Goal: Transaction & Acquisition: Purchase product/service

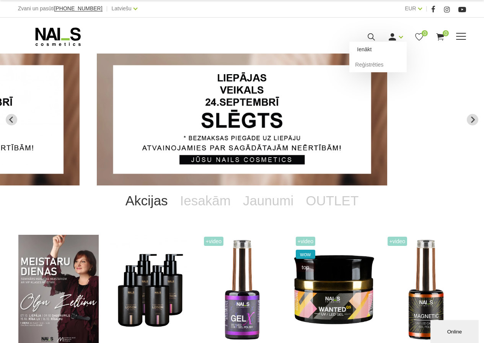
click at [363, 49] on link "Ienākt" at bounding box center [377, 49] width 57 height 15
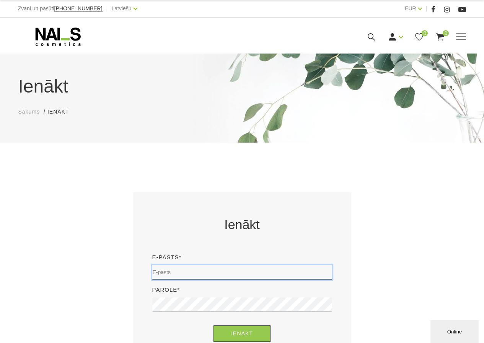
click at [178, 266] on input "email" at bounding box center [242, 272] width 180 height 15
type input "iezeberga@inbox.lv"
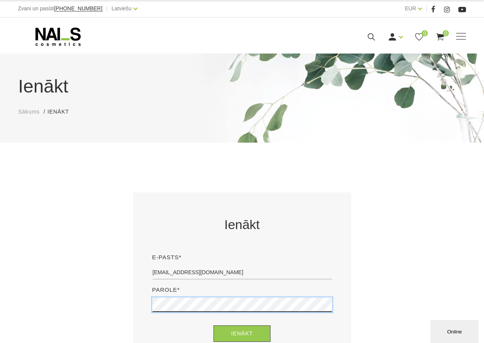
click at [213, 325] on button "Ienākt" at bounding box center [241, 333] width 57 height 16
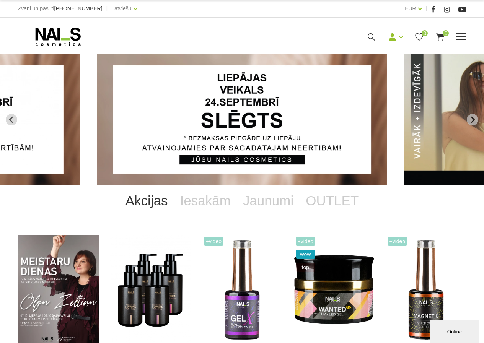
click at [372, 37] on icon at bounding box center [371, 37] width 10 height 10
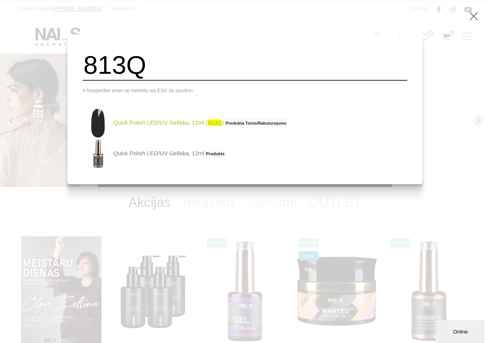
type input "813Q"
click at [156, 130] on link "Quick Polish LED/UV Gellaka, 12ml ( 813Q ) Produkta Tonis/Raksturojums" at bounding box center [185, 123] width 205 height 31
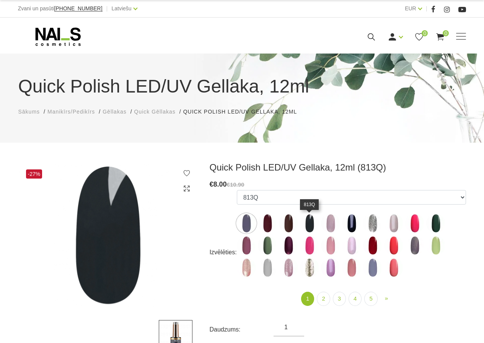
click at [310, 220] on img at bounding box center [309, 223] width 19 height 19
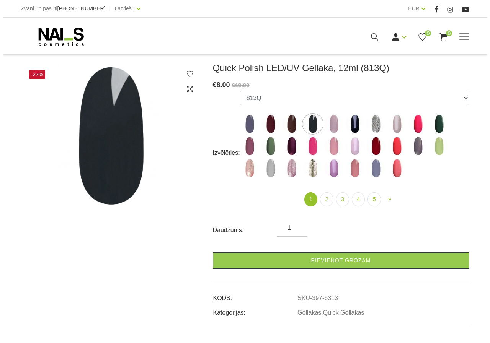
scroll to position [115, 0]
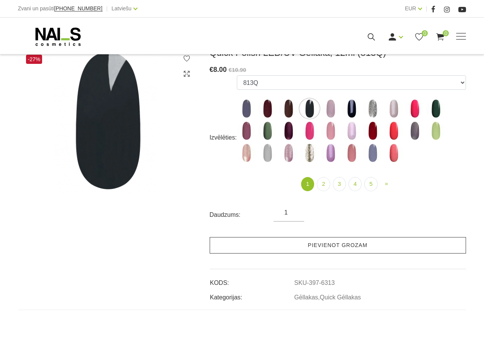
click at [296, 251] on link "Pievienot grozam" at bounding box center [338, 245] width 256 height 16
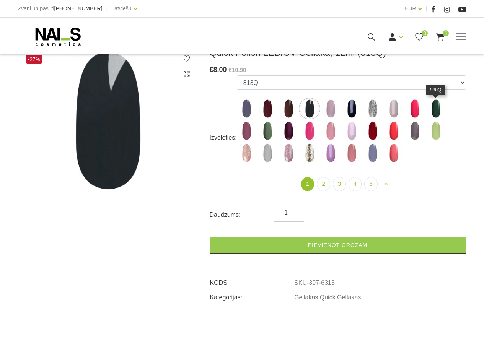
click at [437, 110] on img at bounding box center [435, 108] width 19 height 19
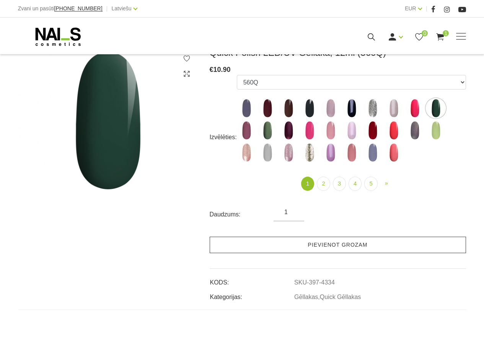
click at [338, 251] on link "Pievienot grozam" at bounding box center [338, 245] width 256 height 16
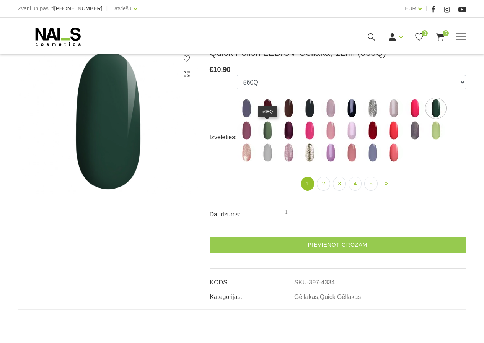
click at [270, 134] on img at bounding box center [267, 130] width 19 height 19
select select "4336"
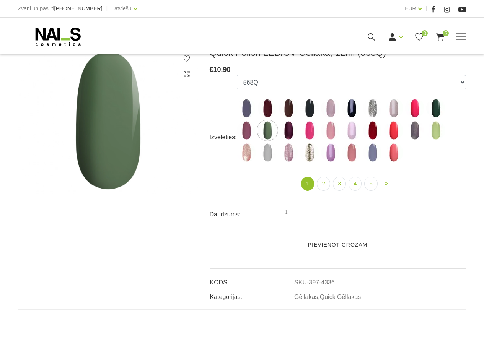
click at [304, 244] on link "Pievienot grozam" at bounding box center [338, 245] width 256 height 16
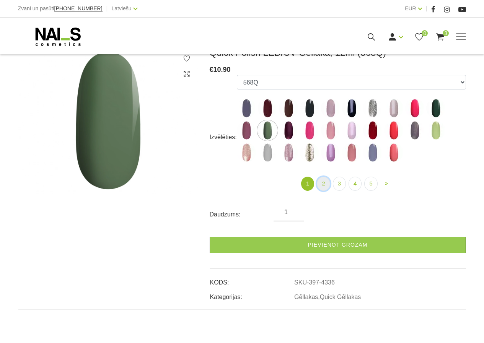
click at [324, 185] on link "2" at bounding box center [323, 184] width 13 height 14
click at [323, 237] on link "Pievienot grozam" at bounding box center [338, 245] width 256 height 16
click at [385, 237] on link "Pievienot grozam" at bounding box center [338, 245] width 256 height 16
click at [340, 237] on link "Pievienot grozam" at bounding box center [338, 245] width 256 height 16
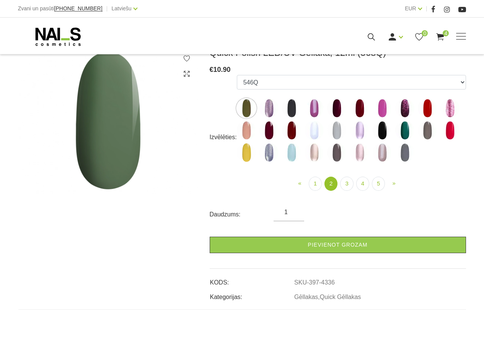
click at [269, 109] on img at bounding box center [268, 108] width 19 height 19
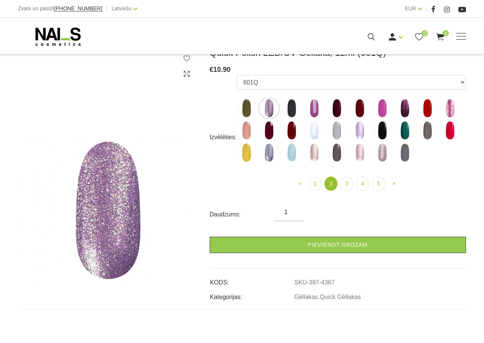
click at [292, 107] on img at bounding box center [291, 108] width 19 height 19
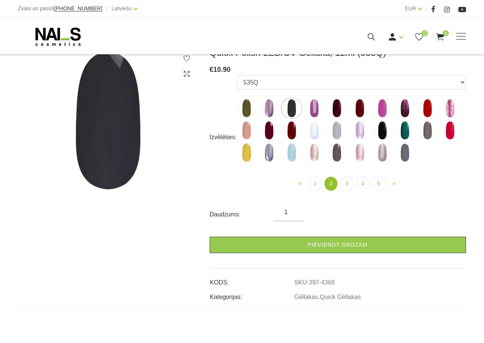
click at [316, 109] on img at bounding box center [313, 108] width 19 height 19
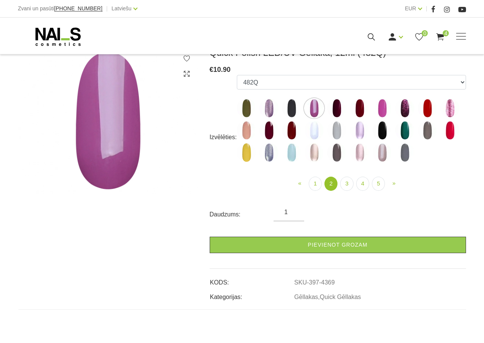
click at [337, 111] on img at bounding box center [336, 108] width 19 height 19
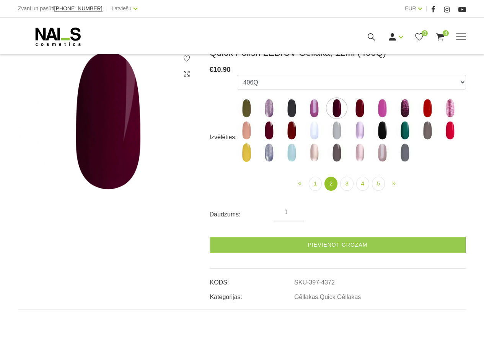
click at [360, 108] on img at bounding box center [359, 108] width 19 height 19
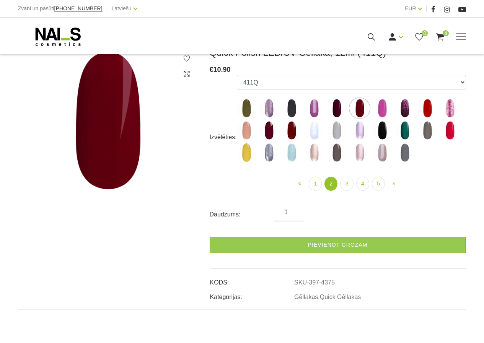
click at [430, 112] on img at bounding box center [427, 108] width 19 height 19
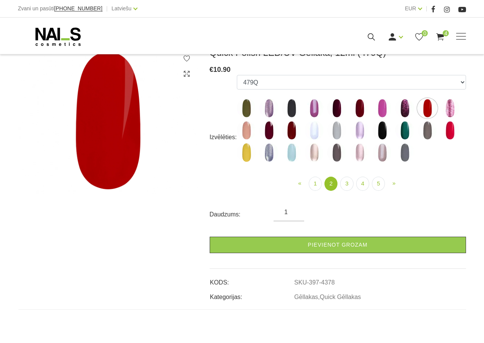
click at [429, 134] on img at bounding box center [427, 130] width 19 height 19
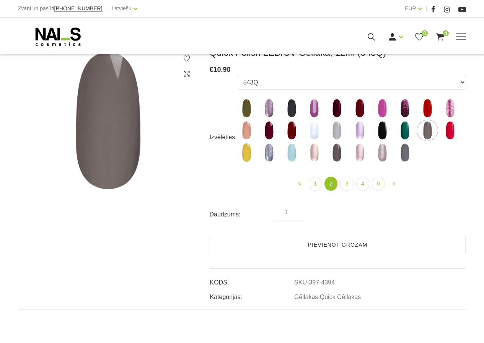
click at [350, 248] on link "Pievienot grozam" at bounding box center [338, 245] width 256 height 16
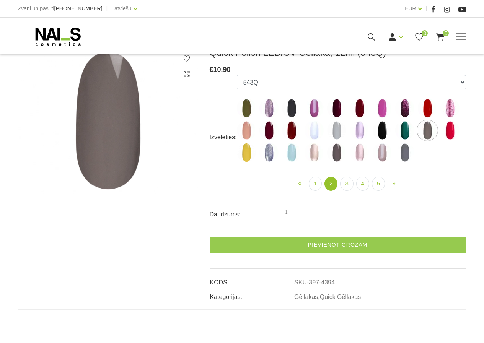
click at [405, 129] on img at bounding box center [404, 130] width 19 height 19
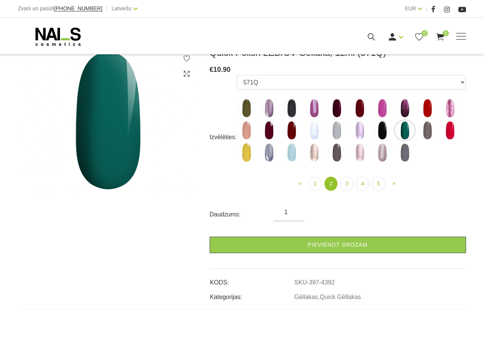
click at [382, 130] on img at bounding box center [381, 130] width 19 height 19
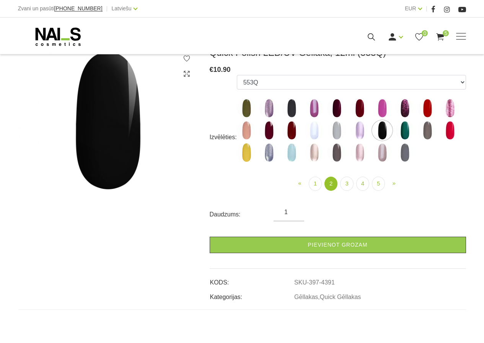
click at [339, 132] on img at bounding box center [336, 130] width 19 height 19
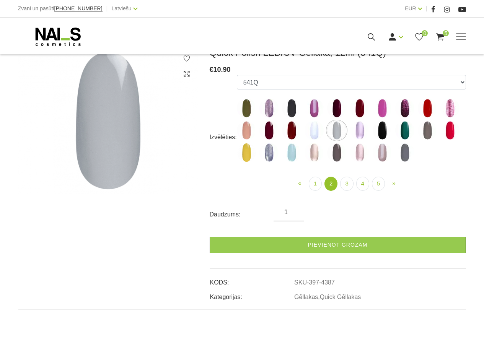
click at [242, 131] on img at bounding box center [246, 130] width 19 height 19
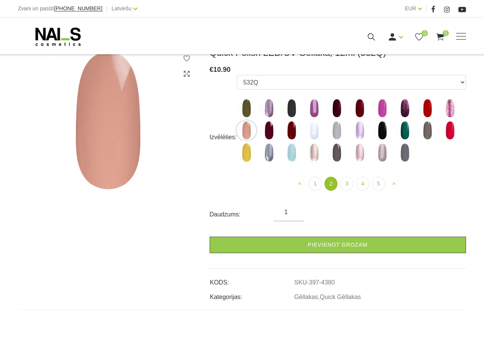
click at [336, 151] on img at bounding box center [336, 152] width 19 height 19
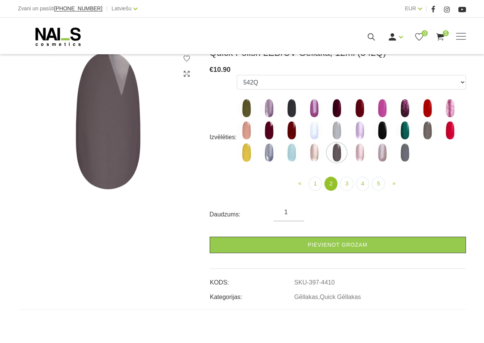
click at [405, 151] on img at bounding box center [404, 152] width 19 height 19
select select "4414"
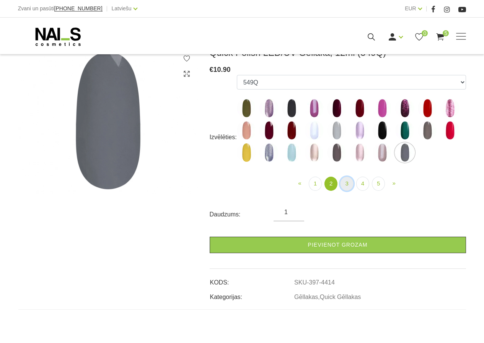
click at [346, 182] on link "3" at bounding box center [346, 184] width 13 height 14
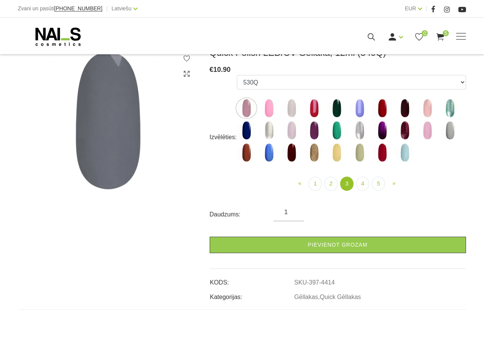
click at [293, 107] on img at bounding box center [291, 108] width 19 height 19
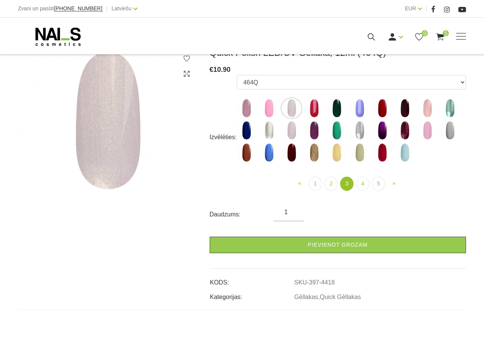
click at [339, 112] on img at bounding box center [336, 108] width 19 height 19
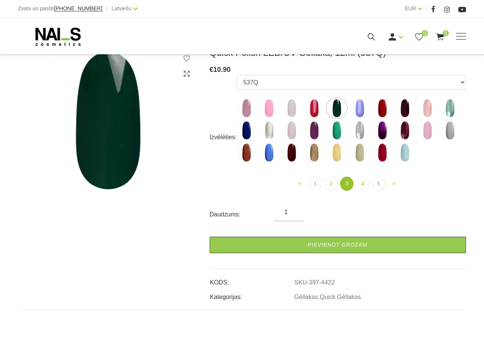
click at [402, 109] on img at bounding box center [404, 108] width 19 height 19
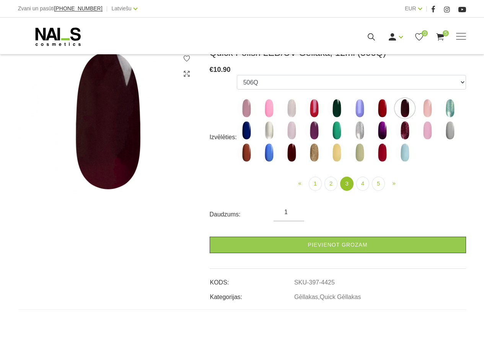
click at [451, 136] on img at bounding box center [449, 130] width 19 height 19
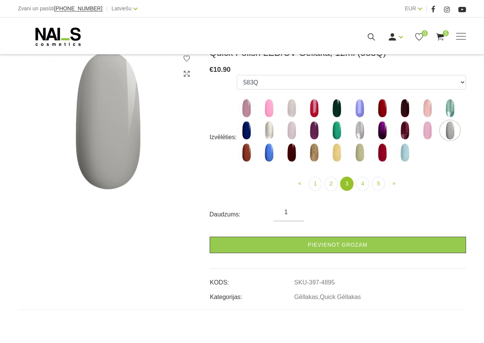
click at [292, 148] on img at bounding box center [291, 152] width 19 height 19
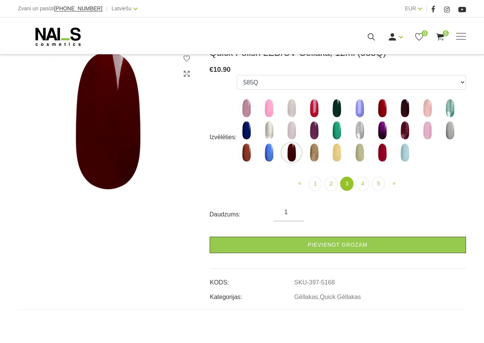
click at [426, 111] on img at bounding box center [427, 108] width 19 height 19
select select "4429"
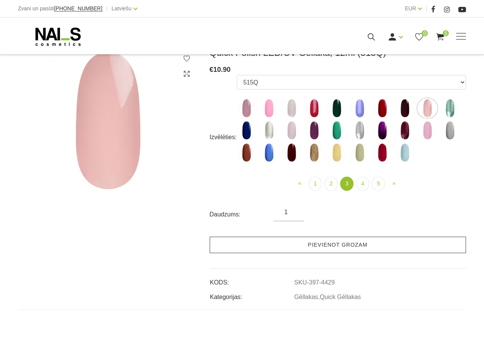
click at [326, 246] on link "Pievienot grozam" at bounding box center [338, 245] width 256 height 16
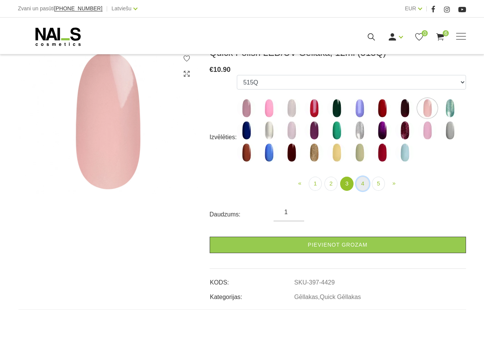
click at [360, 184] on link "4" at bounding box center [362, 184] width 13 height 14
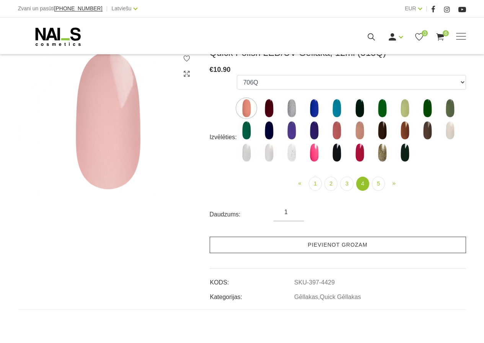
click at [319, 242] on link "Pievienot grozam" at bounding box center [338, 245] width 256 height 16
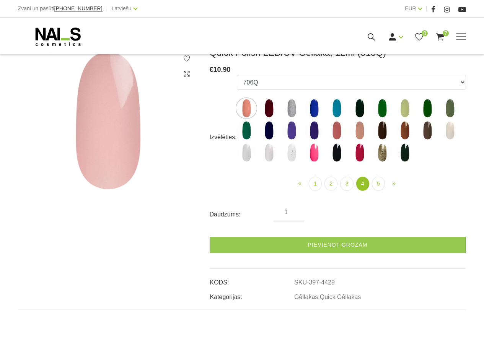
click at [266, 106] on img at bounding box center [268, 108] width 19 height 19
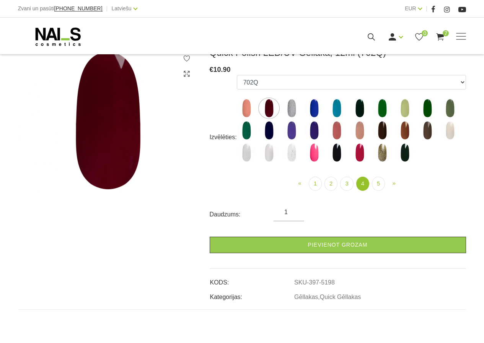
click at [403, 112] on img at bounding box center [404, 108] width 19 height 19
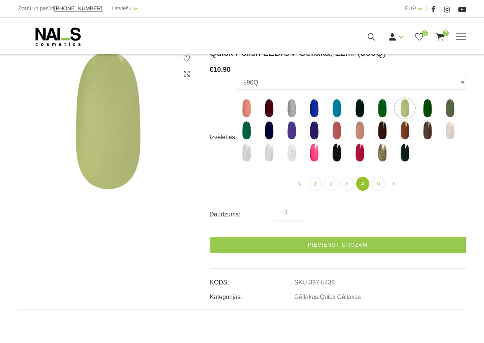
click at [449, 109] on img at bounding box center [449, 108] width 19 height 19
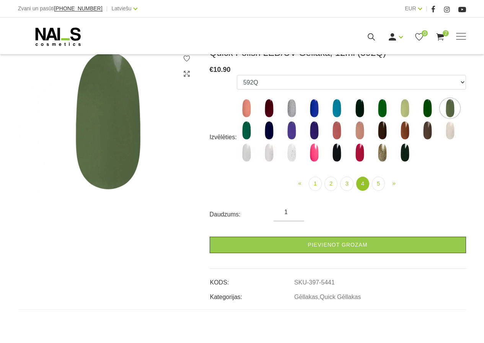
click at [427, 129] on img at bounding box center [427, 130] width 19 height 19
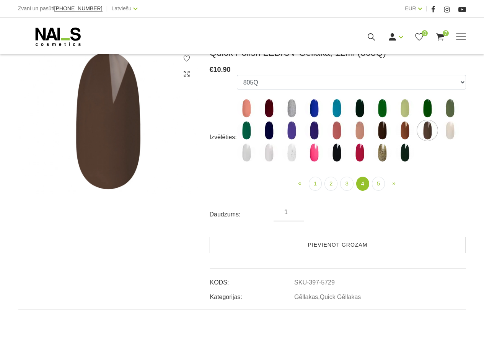
click at [369, 245] on link "Pievienot grozam" at bounding box center [338, 245] width 256 height 16
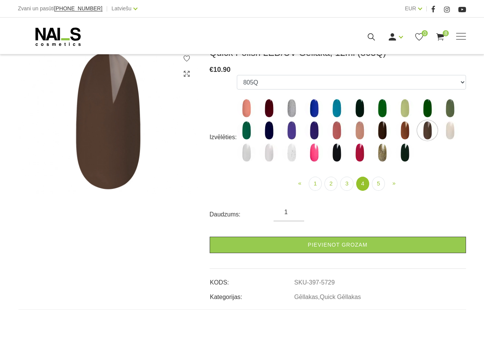
click at [403, 133] on img at bounding box center [404, 130] width 19 height 19
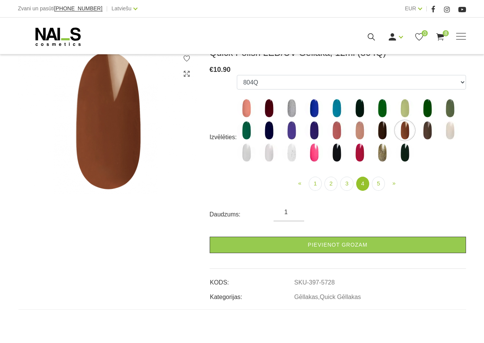
click at [379, 127] on img at bounding box center [381, 130] width 19 height 19
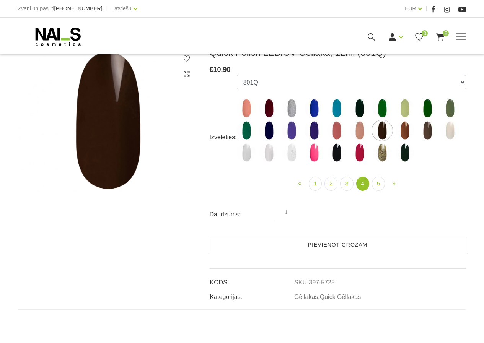
click at [326, 247] on link "Pievienot grozam" at bounding box center [338, 245] width 256 height 16
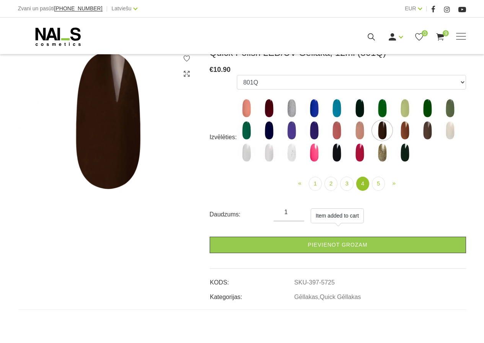
click at [268, 109] on img at bounding box center [268, 108] width 19 height 19
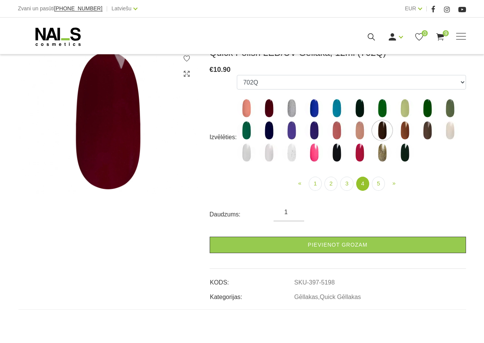
click at [379, 137] on img at bounding box center [381, 130] width 19 height 19
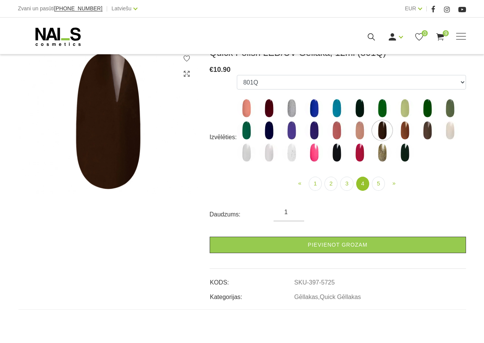
click at [358, 133] on img at bounding box center [359, 130] width 19 height 19
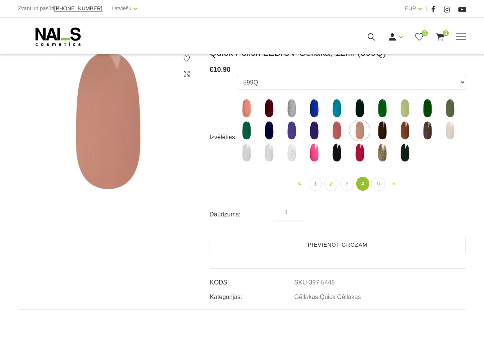
drag, startPoint x: 313, startPoint y: 246, endPoint x: 320, endPoint y: 218, distance: 28.5
click at [314, 244] on link "Pievienot grozam" at bounding box center [338, 245] width 256 height 16
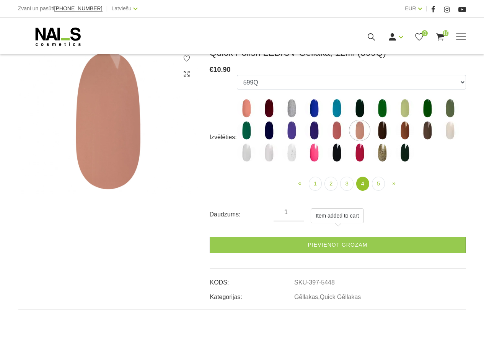
click at [335, 125] on img at bounding box center [336, 130] width 19 height 19
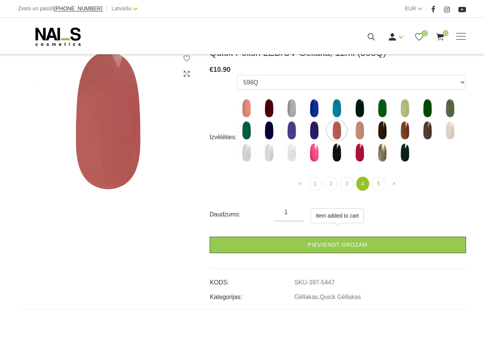
click at [448, 108] on img at bounding box center [449, 108] width 19 height 19
select select "5441"
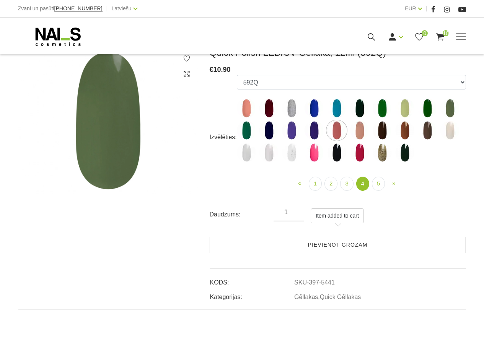
click at [250, 242] on link "Pievienot grozam" at bounding box center [338, 245] width 256 height 16
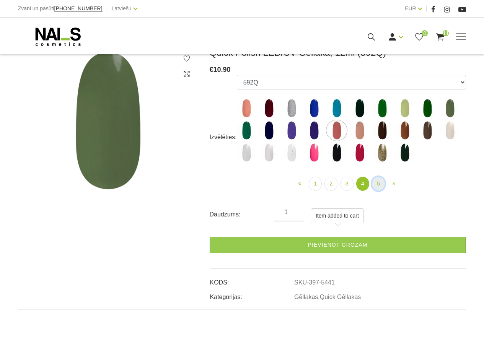
click at [378, 182] on link "5" at bounding box center [378, 184] width 13 height 14
select select "6314"
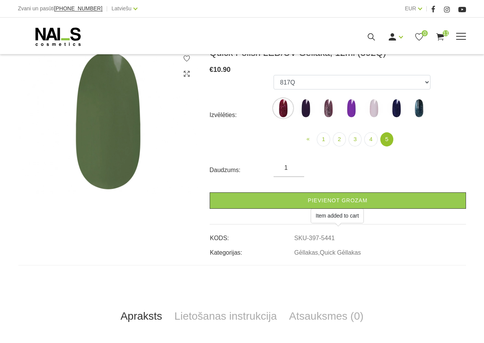
click at [372, 39] on icon at bounding box center [371, 37] width 10 height 10
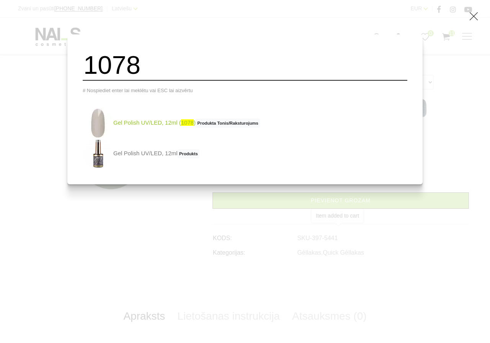
type input "1078"
click at [168, 128] on link "Gel Polish UV/LED, 12ml ( 1078 ) Produkta Tonis/Raksturojums" at bounding box center [171, 123] width 177 height 31
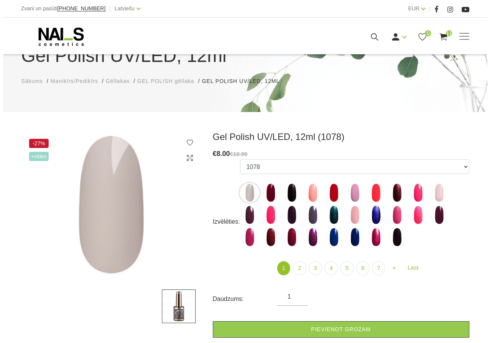
scroll to position [76, 0]
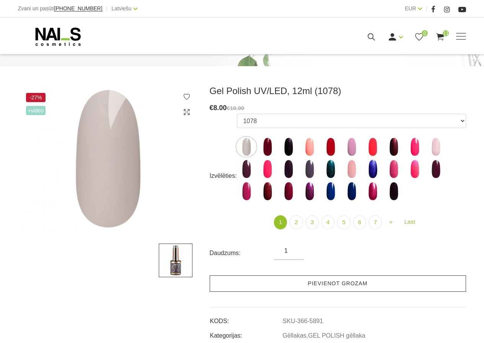
click at [293, 281] on link "Pievienot grozam" at bounding box center [338, 283] width 256 height 16
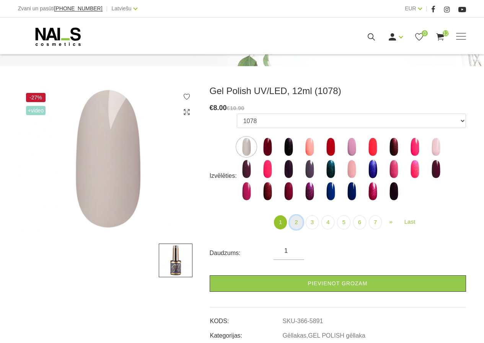
click at [294, 224] on link "2" at bounding box center [295, 222] width 13 height 14
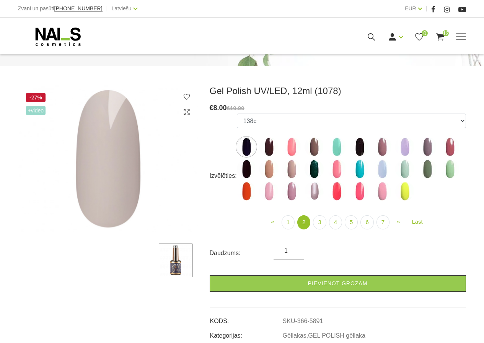
click at [428, 167] on img at bounding box center [427, 168] width 19 height 19
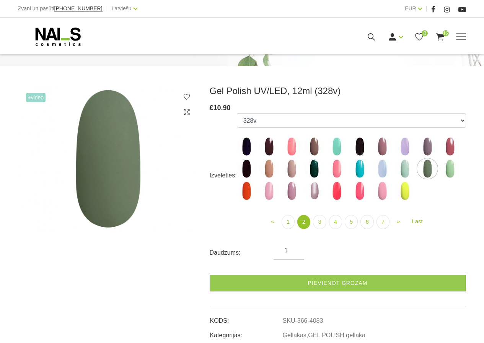
click at [447, 168] on img at bounding box center [449, 168] width 19 height 19
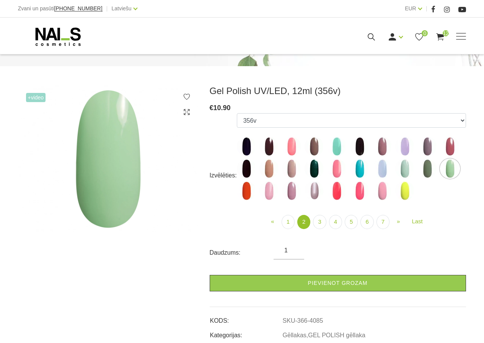
click at [428, 171] on img at bounding box center [427, 168] width 19 height 19
select select "4083"
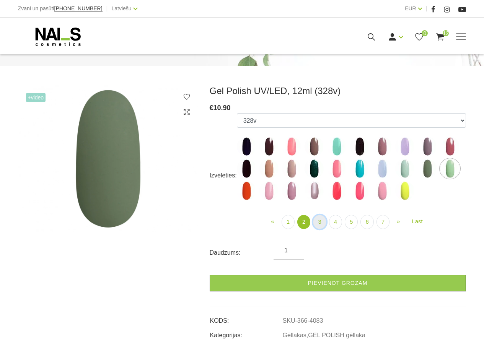
click at [318, 223] on link "3" at bounding box center [319, 222] width 13 height 14
select select "4116"
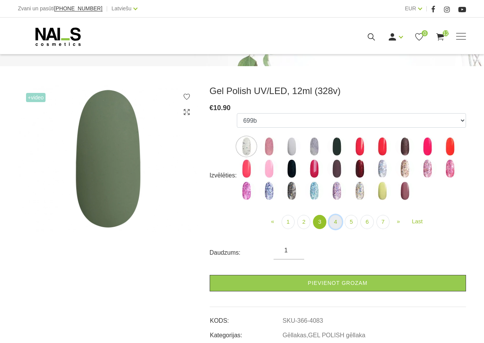
click at [337, 223] on link "4" at bounding box center [335, 222] width 13 height 14
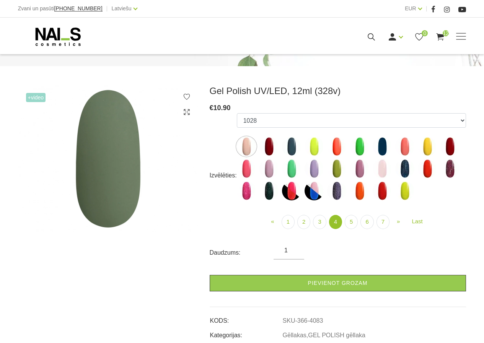
click at [334, 164] on img at bounding box center [336, 168] width 19 height 19
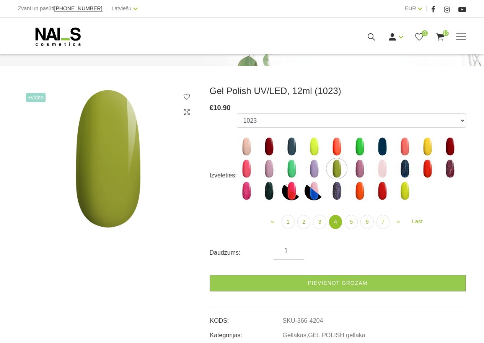
click at [404, 192] on img at bounding box center [404, 190] width 19 height 19
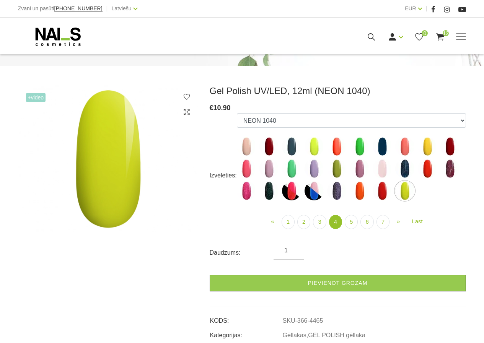
click at [337, 171] on img at bounding box center [336, 168] width 19 height 19
select select "4204"
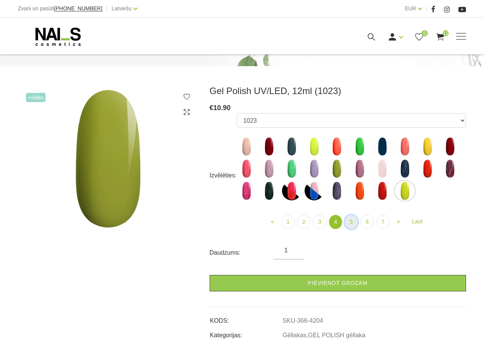
click at [355, 223] on link "5" at bounding box center [351, 222] width 13 height 14
select select "4467"
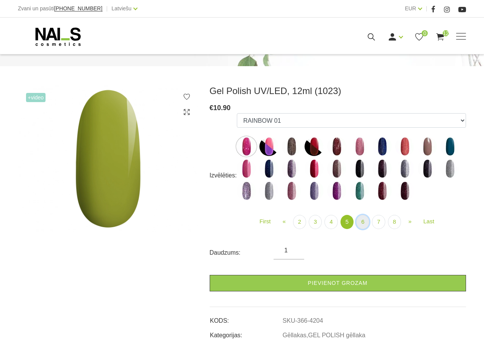
click at [365, 225] on link "6" at bounding box center [362, 222] width 13 height 14
select select "5188"
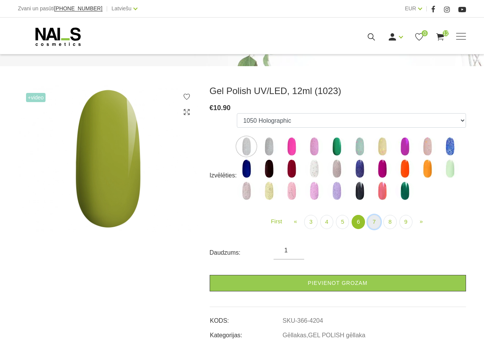
click at [374, 223] on link "7" at bounding box center [374, 222] width 13 height 14
select select "5458"
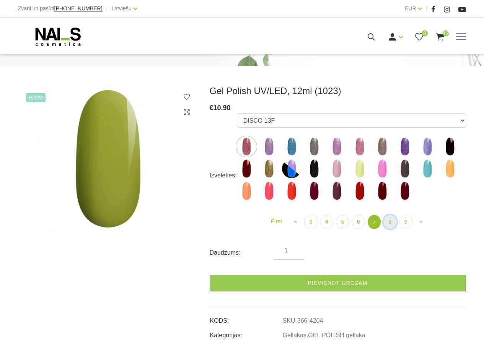
click at [389, 223] on link "8" at bounding box center [389, 222] width 13 height 14
select select "5897"
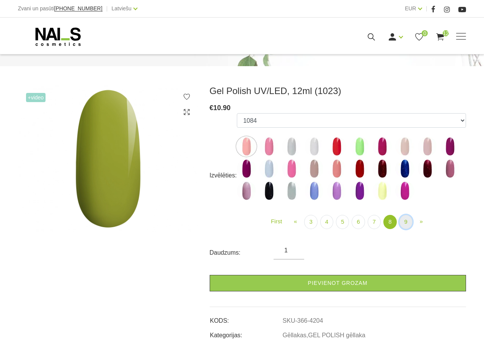
click at [404, 222] on link "9" at bounding box center [405, 222] width 13 height 14
select select "6162"
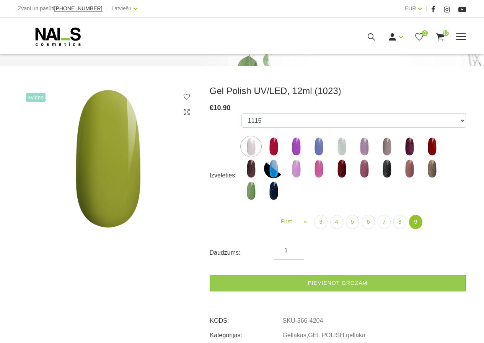
click at [369, 37] on icon at bounding box center [371, 37] width 10 height 10
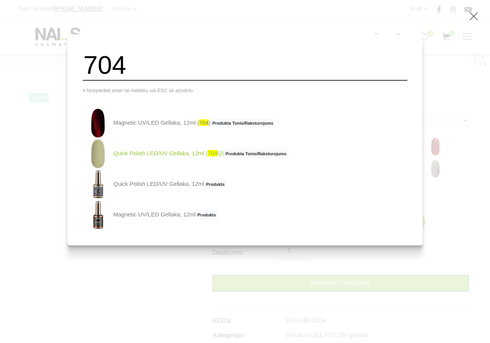
type input "704"
click at [113, 162] on img at bounding box center [98, 153] width 31 height 31
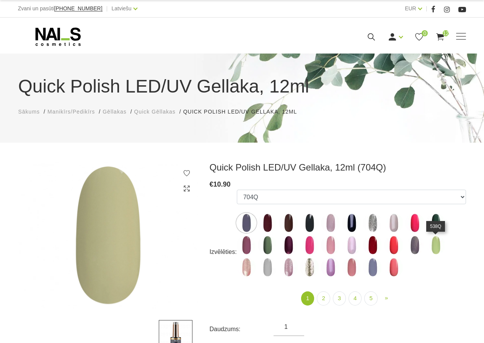
click at [435, 247] on img at bounding box center [435, 245] width 19 height 19
select select "4347"
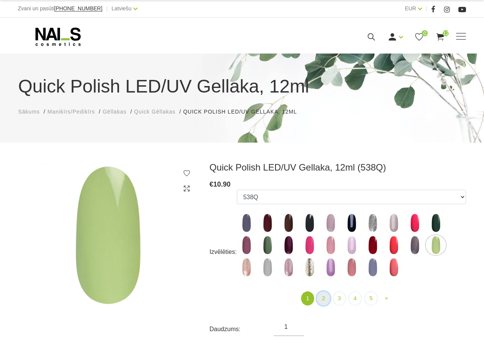
click at [324, 298] on link "2" at bounding box center [323, 298] width 13 height 14
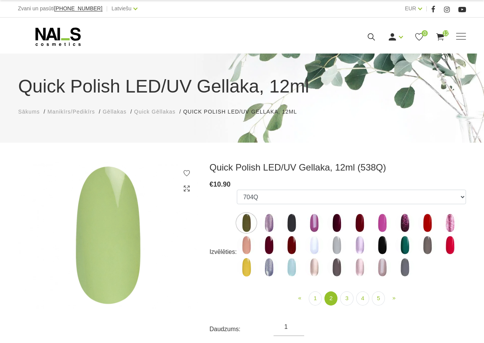
click at [315, 245] on img at bounding box center [313, 245] width 19 height 19
select select "4386"
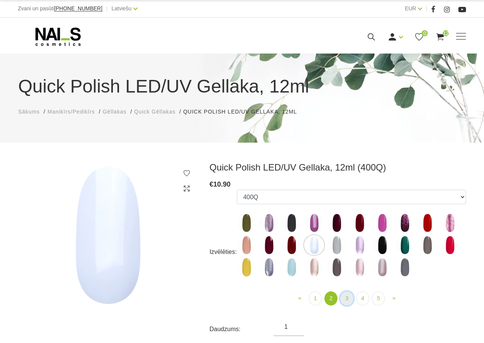
click at [351, 299] on link "3" at bounding box center [346, 298] width 13 height 14
select select "5194"
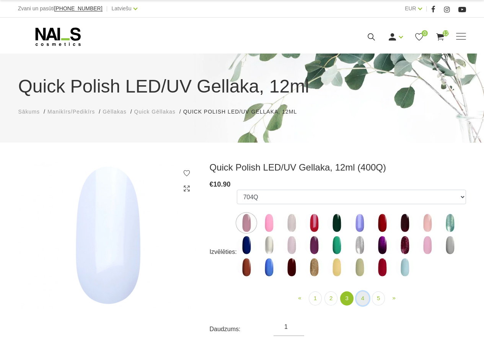
click at [359, 297] on link "4" at bounding box center [362, 298] width 13 height 14
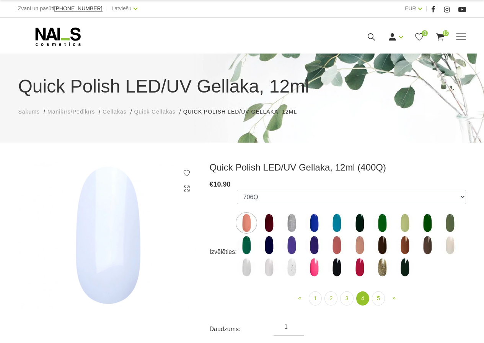
click at [289, 270] on img at bounding box center [291, 267] width 19 height 19
select select "5838"
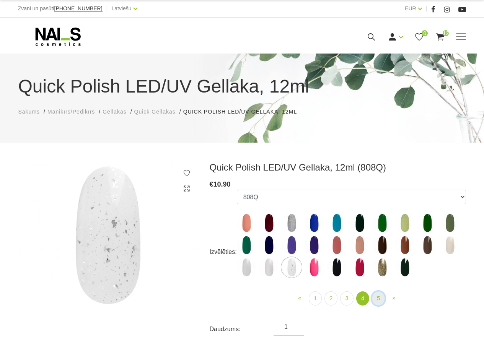
click at [380, 298] on link "5" at bounding box center [378, 298] width 13 height 14
select select "6314"
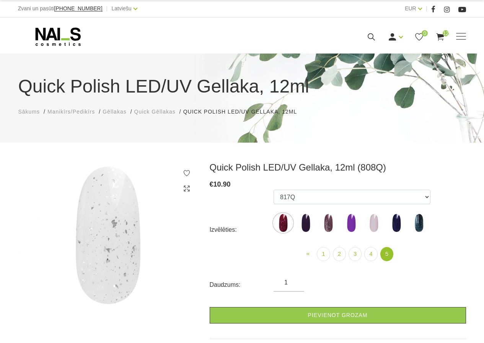
click at [59, 110] on span "Manikīrs/Pedikīrs" at bounding box center [70, 112] width 47 height 6
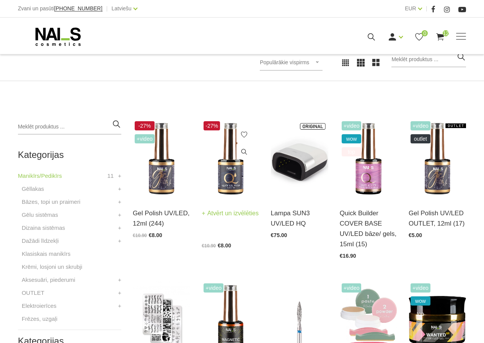
scroll to position [153, 0]
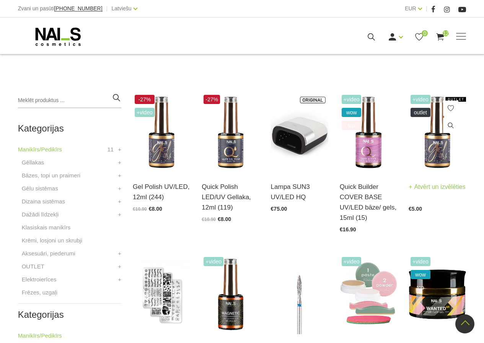
click at [429, 157] on img at bounding box center [436, 132] width 57 height 79
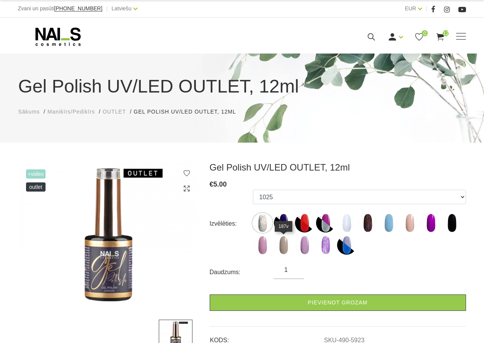
click at [283, 249] on img at bounding box center [283, 245] width 19 height 19
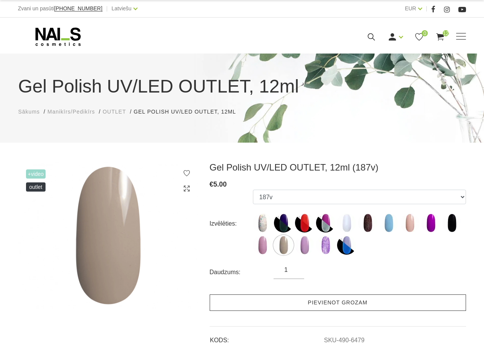
click at [291, 309] on link "Pievienot grozam" at bounding box center [338, 302] width 256 height 16
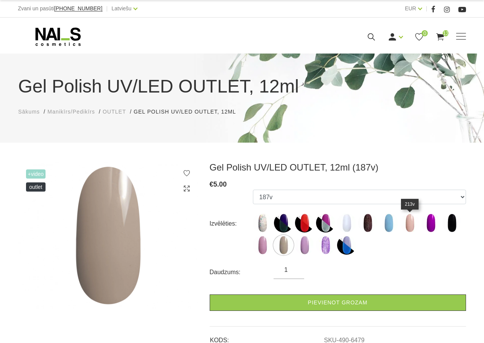
click at [411, 223] on img at bounding box center [409, 222] width 19 height 19
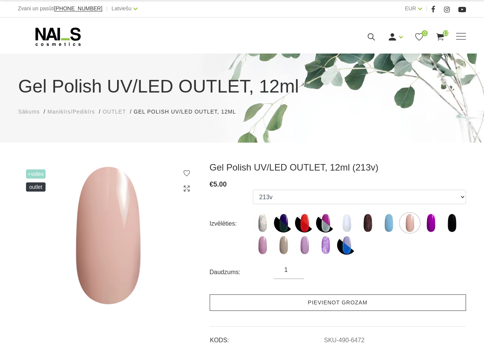
click at [356, 304] on link "Pievienot grozam" at bounding box center [338, 302] width 256 height 16
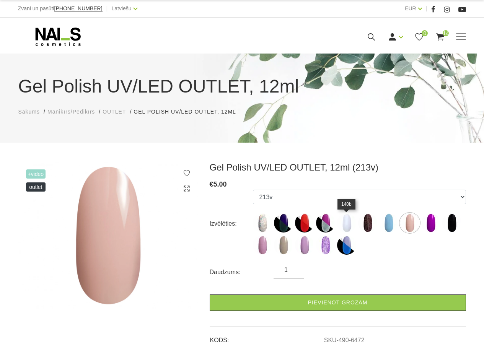
click at [345, 223] on img at bounding box center [346, 222] width 19 height 19
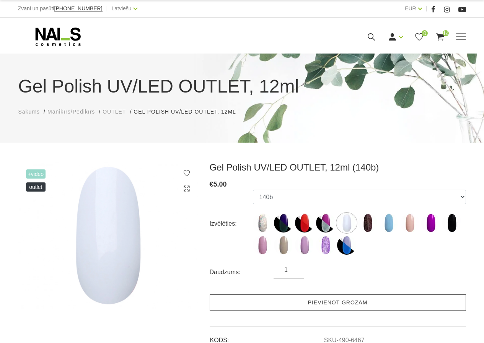
click at [295, 308] on link "Pievienot grozam" at bounding box center [338, 302] width 256 height 16
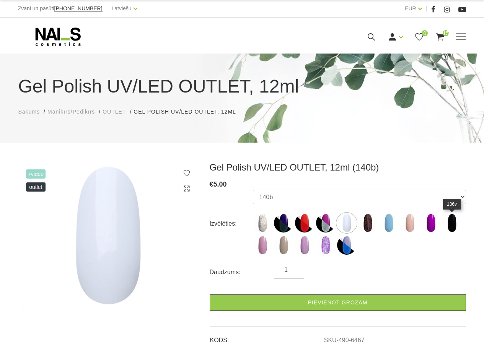
click at [448, 224] on img at bounding box center [451, 222] width 19 height 19
select select "6475"
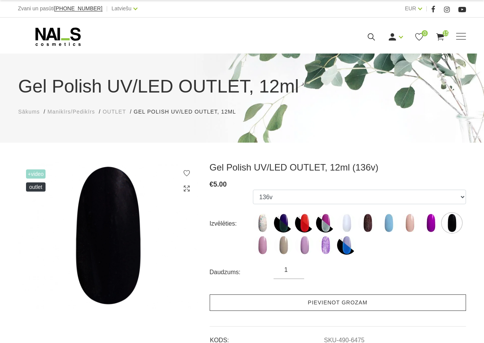
click at [341, 302] on link "Pievienot grozam" at bounding box center [338, 302] width 256 height 16
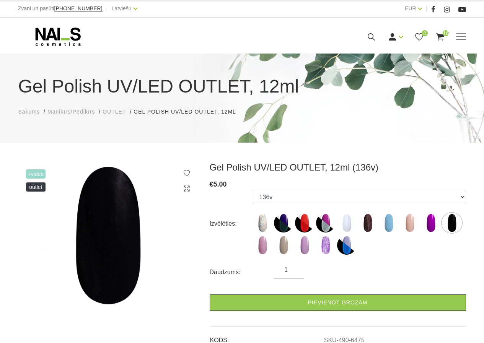
click at [55, 113] on span "Manikīrs/Pedikīrs" at bounding box center [70, 112] width 47 height 6
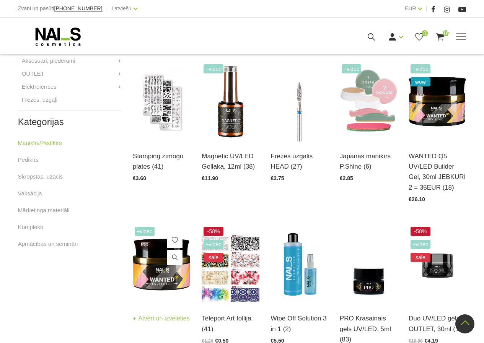
scroll to position [229, 0]
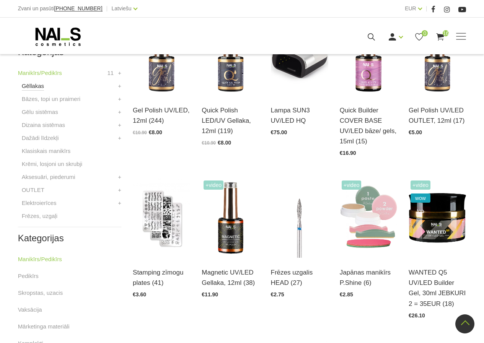
click at [23, 87] on link "Gēllakas" at bounding box center [33, 85] width 22 height 9
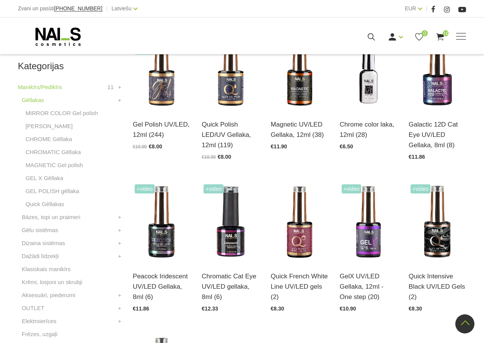
scroll to position [191, 0]
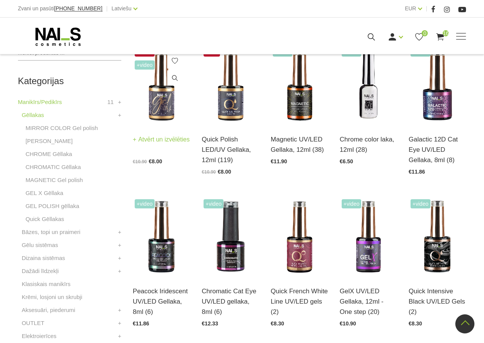
click at [156, 103] on img at bounding box center [161, 85] width 57 height 79
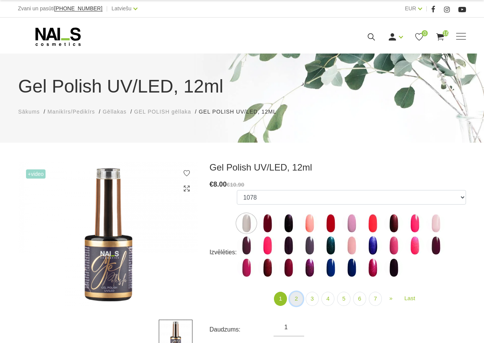
click at [295, 301] on link "2" at bounding box center [295, 299] width 13 height 14
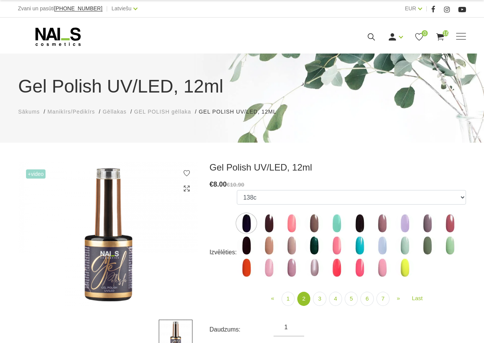
click at [380, 246] on img at bounding box center [381, 245] width 19 height 19
select select "4078"
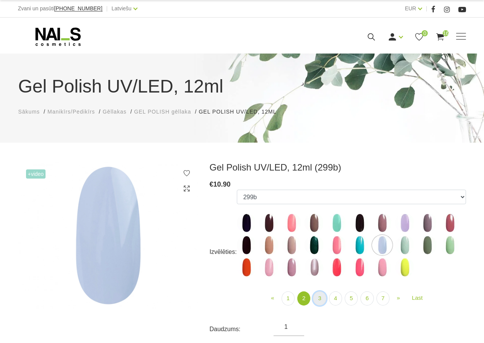
click at [317, 296] on link "3" at bounding box center [319, 298] width 13 height 14
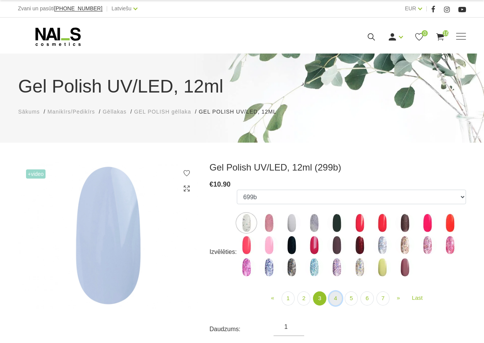
click at [334, 297] on link "4" at bounding box center [335, 298] width 13 height 14
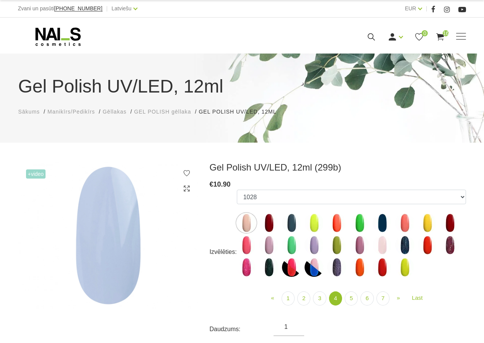
click at [335, 246] on img at bounding box center [336, 245] width 19 height 19
select select "4204"
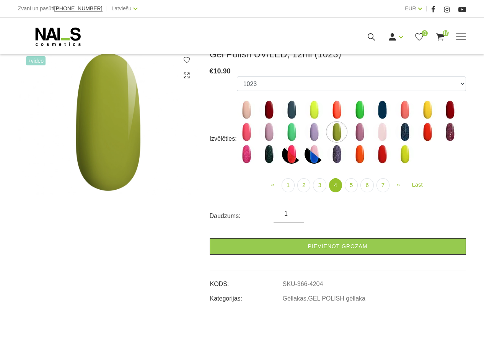
scroll to position [115, 0]
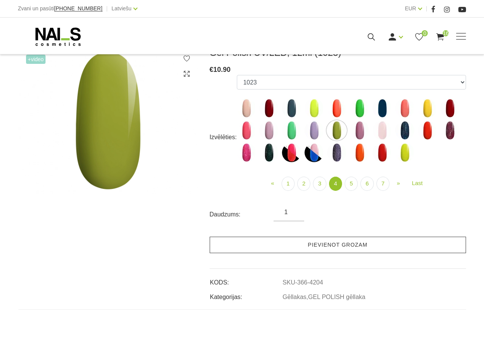
click at [343, 244] on link "Pievienot grozam" at bounding box center [338, 245] width 256 height 16
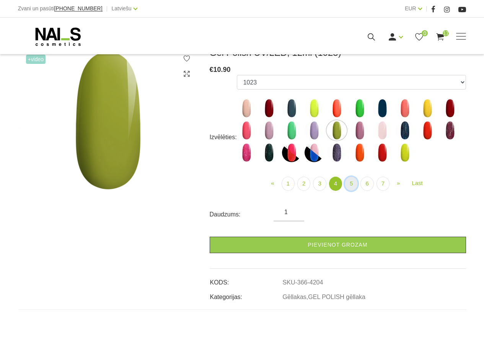
click at [351, 186] on link "5" at bounding box center [351, 184] width 13 height 14
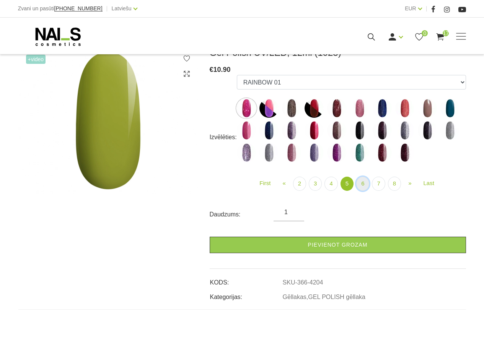
click at [364, 185] on link "6" at bounding box center [362, 184] width 13 height 14
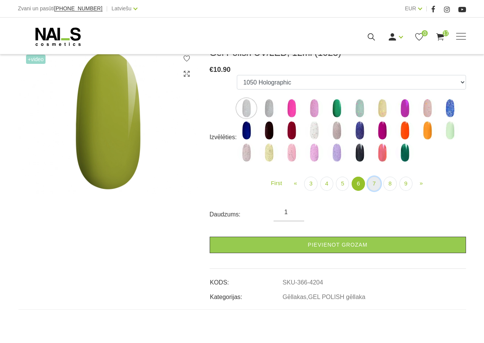
click at [375, 189] on link "7" at bounding box center [374, 184] width 13 height 14
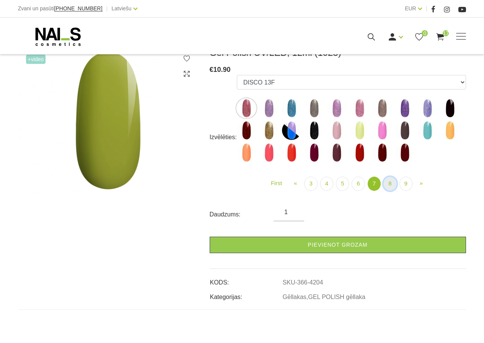
click at [390, 186] on link "8" at bounding box center [389, 184] width 13 height 14
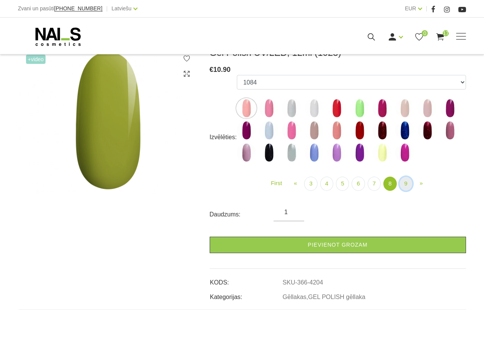
click at [402, 188] on link "9" at bounding box center [405, 184] width 13 height 14
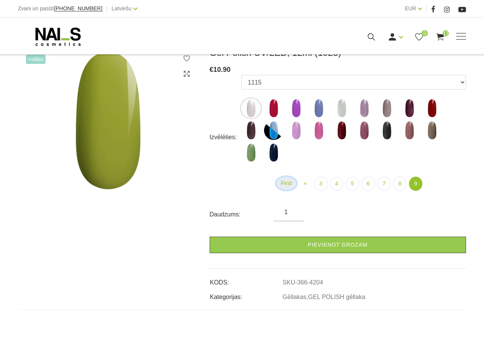
click at [286, 182] on link "First" at bounding box center [286, 183] width 20 height 13
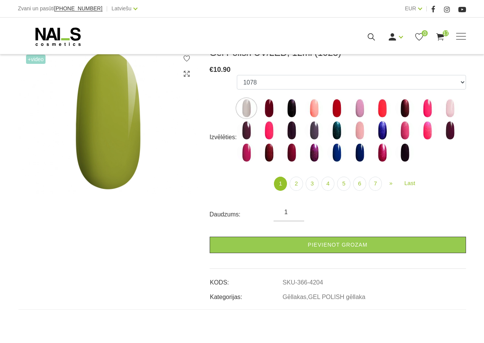
click at [267, 106] on img at bounding box center [268, 108] width 19 height 19
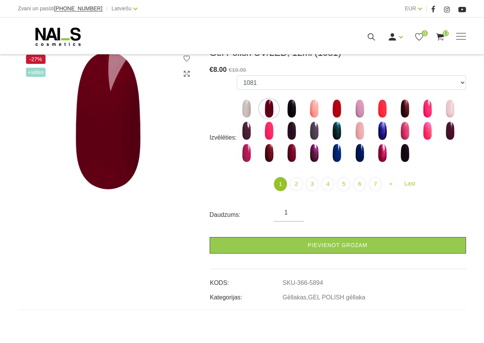
click at [244, 107] on img at bounding box center [246, 108] width 19 height 19
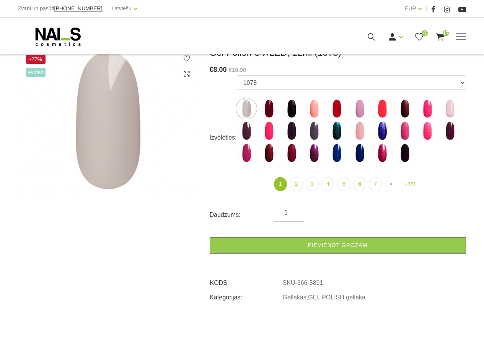
click at [272, 109] on img at bounding box center [268, 108] width 19 height 19
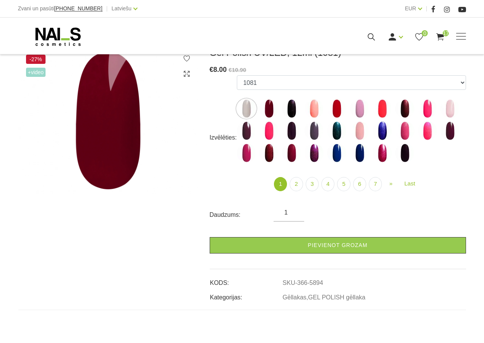
click at [293, 111] on img at bounding box center [291, 108] width 19 height 19
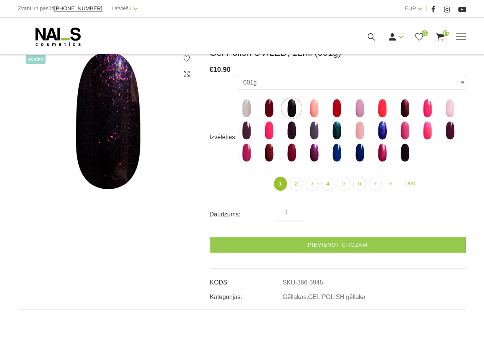
click at [318, 106] on img at bounding box center [313, 108] width 19 height 19
select select "3946"
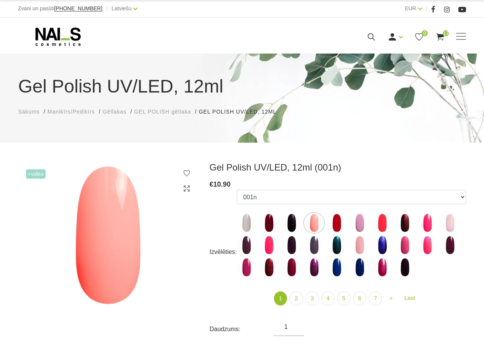
click at [66, 111] on span "Manikīrs/Pedikīrs" at bounding box center [70, 112] width 47 height 6
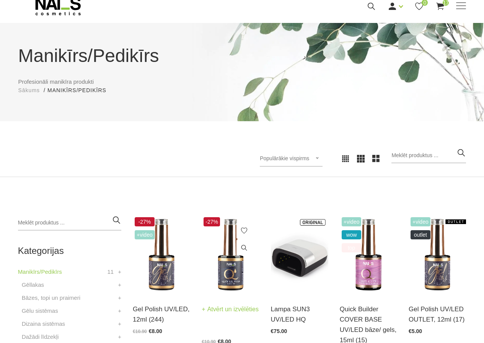
scroll to position [76, 0]
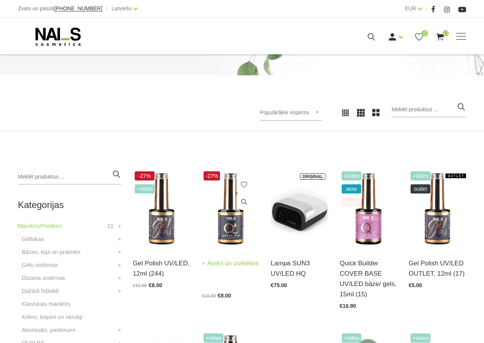
click at [226, 233] on img at bounding box center [230, 208] width 57 height 79
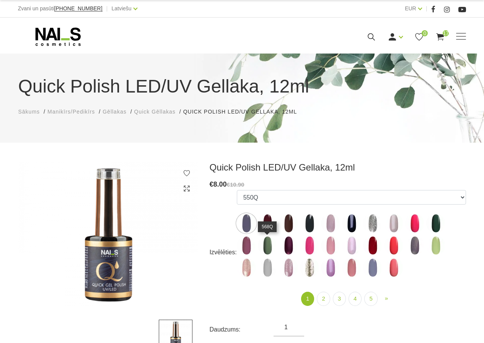
click at [270, 245] on img at bounding box center [267, 245] width 19 height 19
select select "4336"
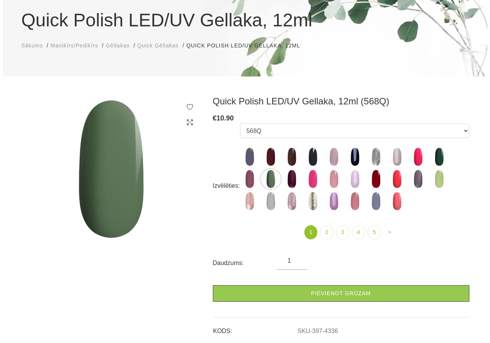
scroll to position [76, 0]
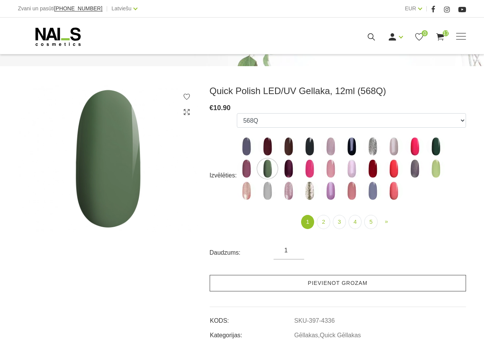
click at [331, 291] on link "Pievienot grozam" at bounding box center [338, 283] width 256 height 16
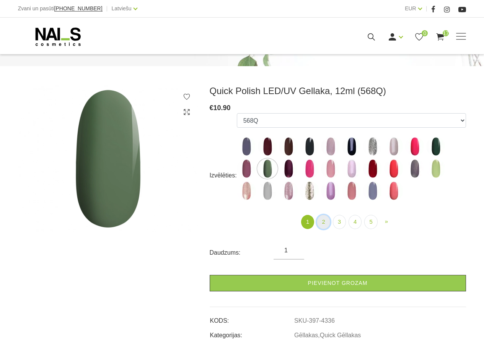
click at [324, 224] on link "2" at bounding box center [323, 222] width 13 height 14
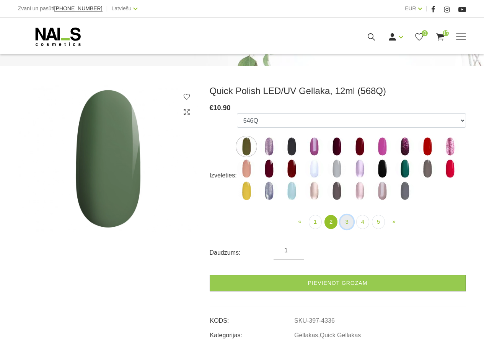
click at [347, 223] on link "3" at bounding box center [346, 222] width 13 height 14
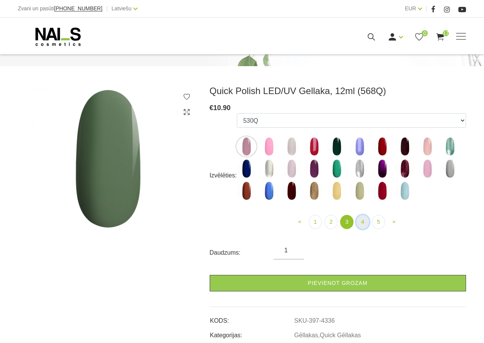
click at [358, 223] on link "4" at bounding box center [362, 222] width 13 height 14
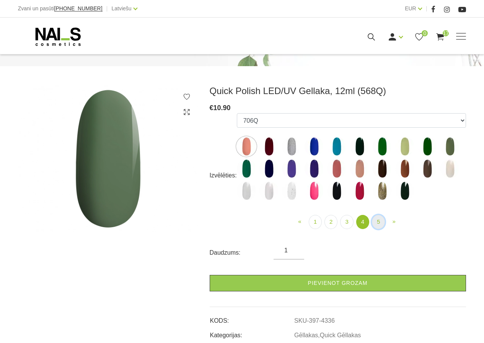
click at [382, 220] on link "5" at bounding box center [378, 222] width 13 height 14
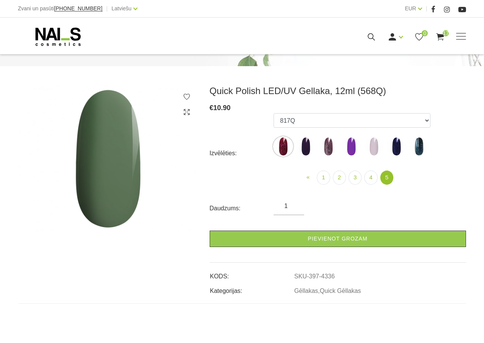
click at [375, 147] on img at bounding box center [373, 146] width 19 height 19
select select "6318"
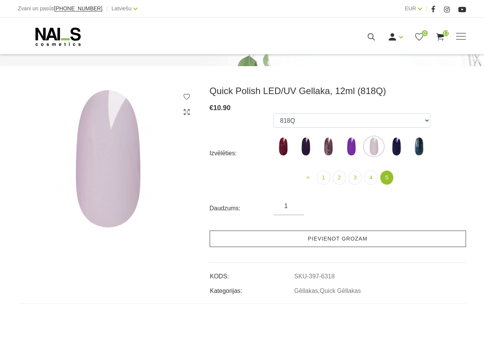
click at [340, 241] on link "Pievienot grozam" at bounding box center [338, 239] width 256 height 16
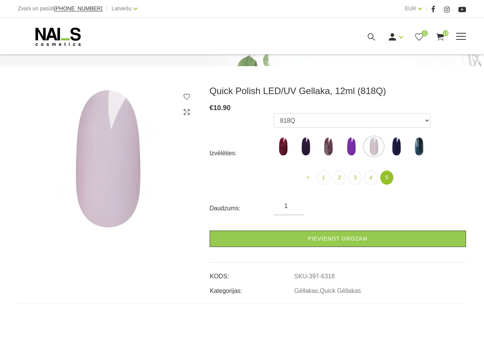
click at [440, 33] on icon at bounding box center [440, 37] width 10 height 10
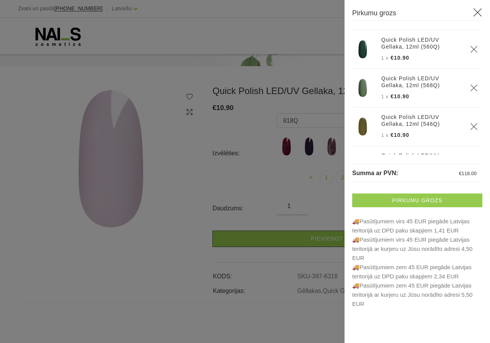
scroll to position [38, 0]
click at [420, 201] on link "Pirkumu grozs" at bounding box center [417, 201] width 130 height 14
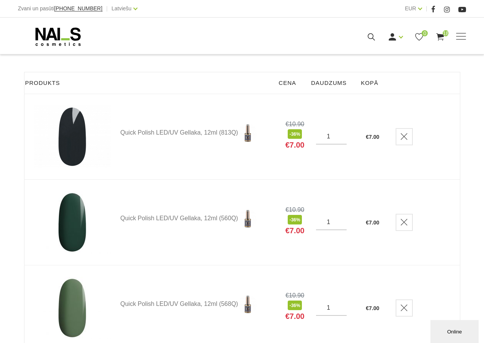
scroll to position [76, 0]
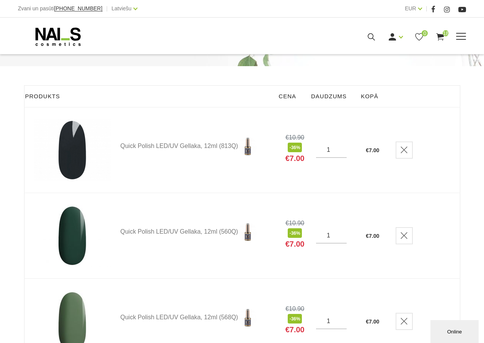
click at [463, 36] on span at bounding box center [461, 36] width 10 height 1
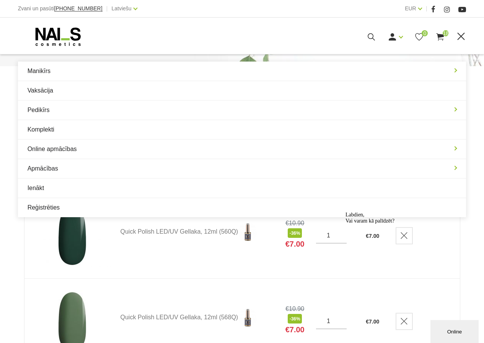
click at [463, 36] on span at bounding box center [461, 37] width 10 height 8
